Goal: Task Accomplishment & Management: Complete application form

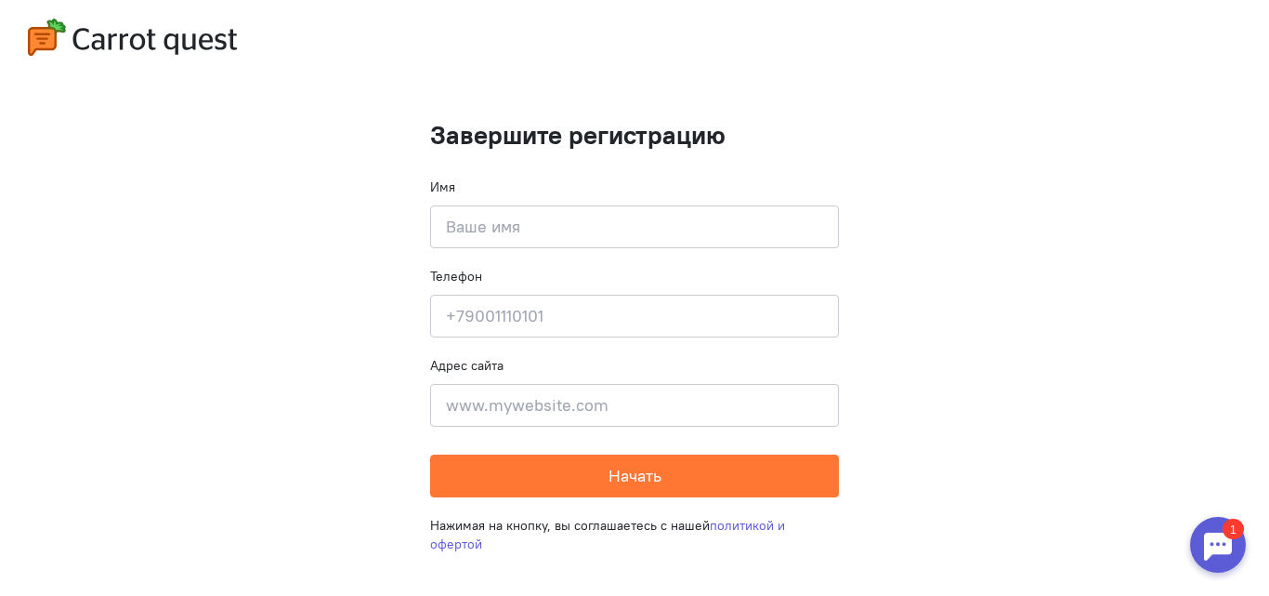
click at [1268, 349] on cq-completion-registration "Завершите регистрацию Имя Введите своё имя Телефон Введите свой телефон Адрес с…" at bounding box center [634, 298] width 1269 height 596
click at [125, 46] on img at bounding box center [132, 37] width 209 height 37
